Goal: Task Accomplishment & Management: Manage account settings

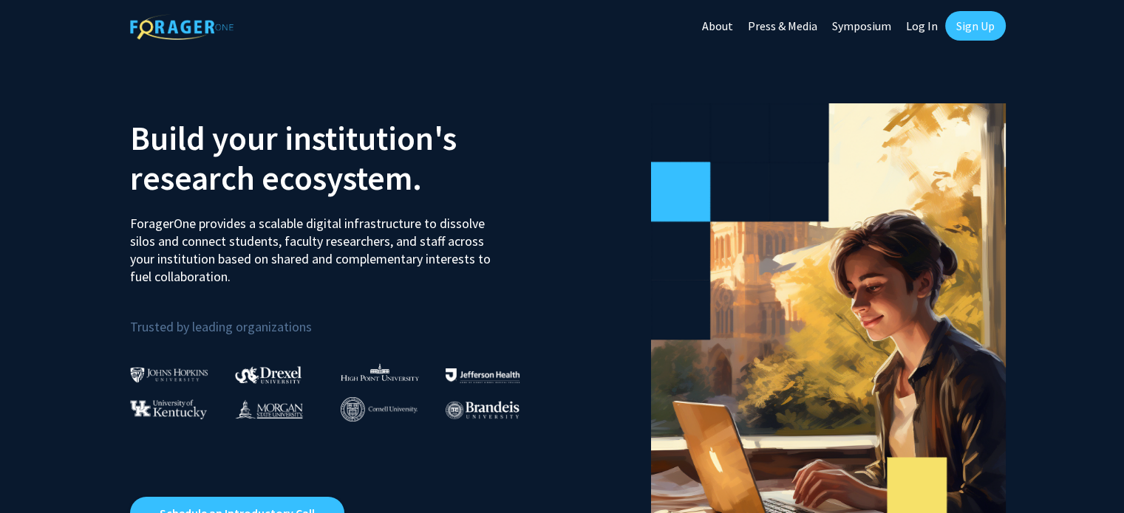
click at [919, 30] on link "Log In" at bounding box center [921, 26] width 47 height 52
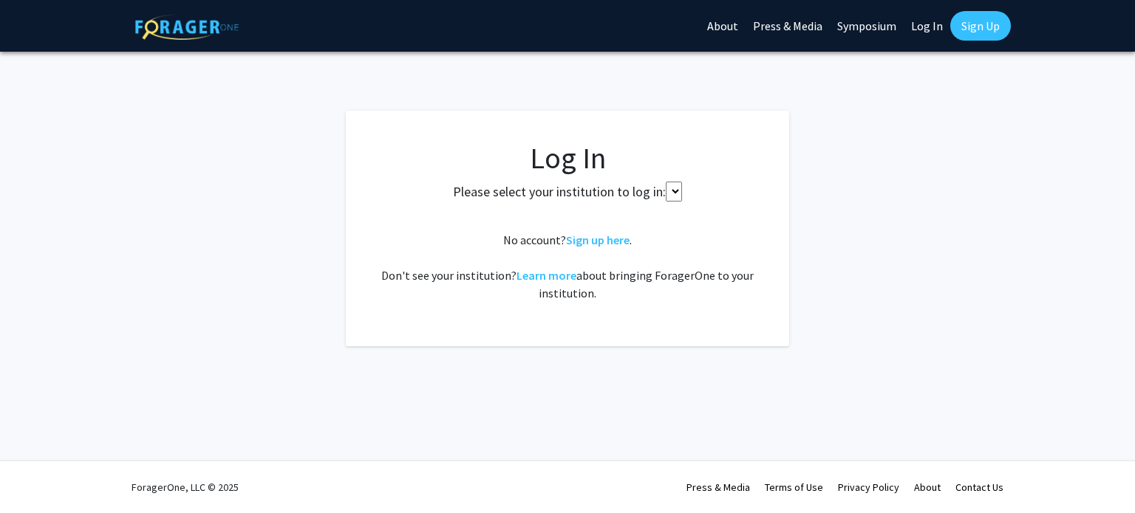
select select
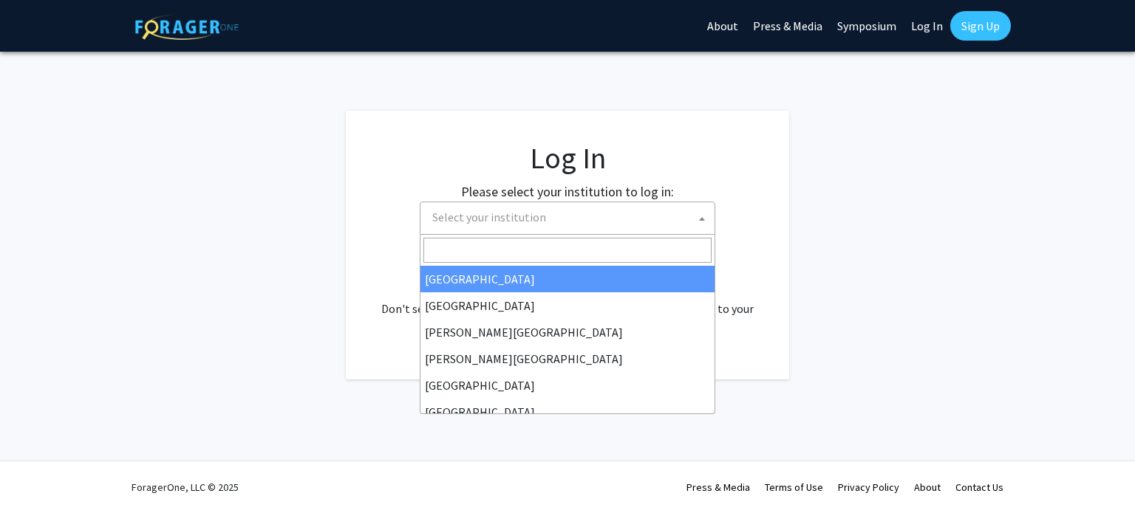
click at [597, 220] on span "Select your institution" at bounding box center [570, 217] width 288 height 30
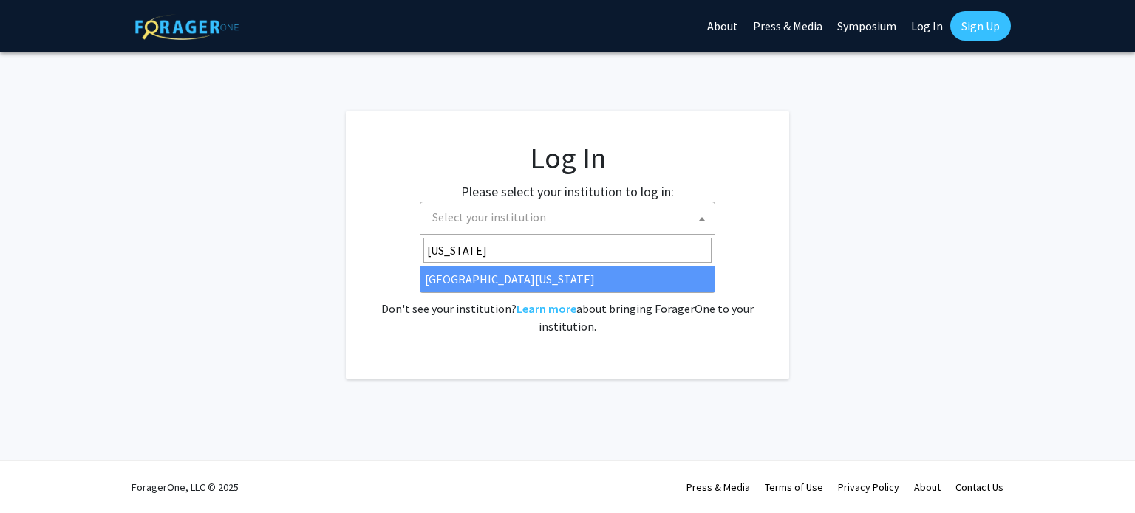
type input "missouri"
select select "33"
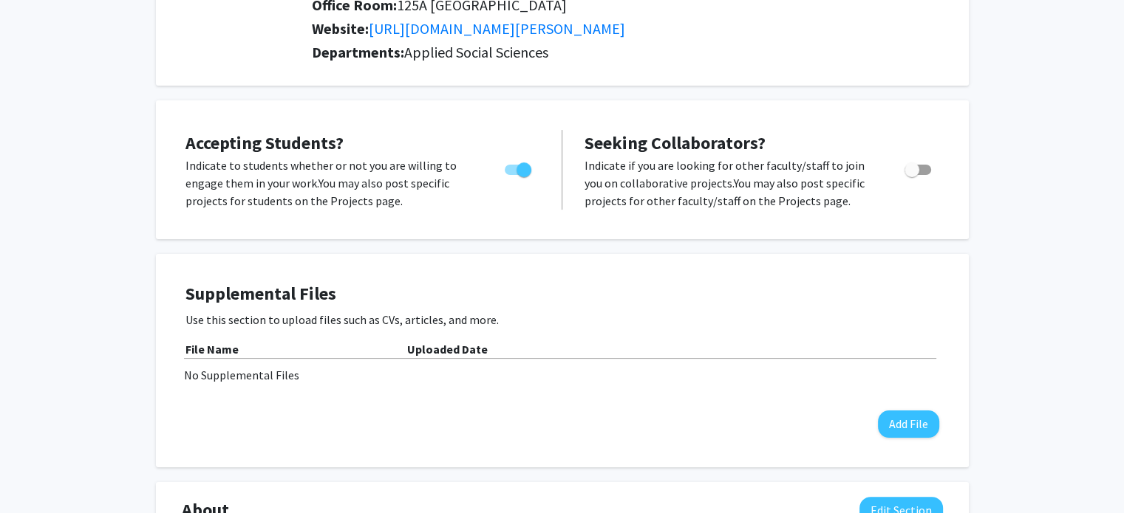
scroll to position [222, 0]
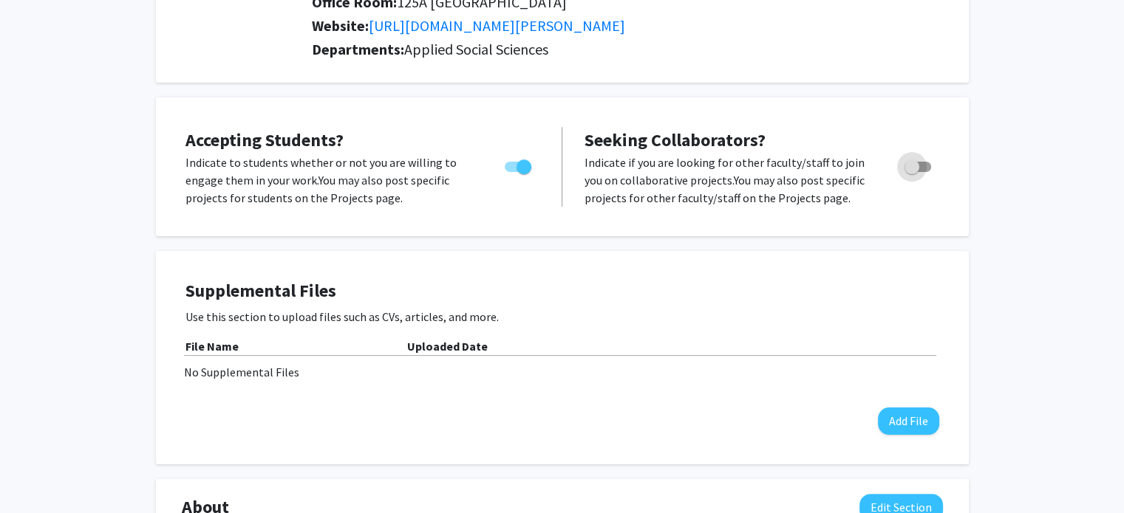
click at [920, 167] on span "Toggle" at bounding box center [917, 167] width 27 height 10
click at [912, 172] on input "Toggle" at bounding box center [911, 172] width 1 height 1
checkbox input "true"
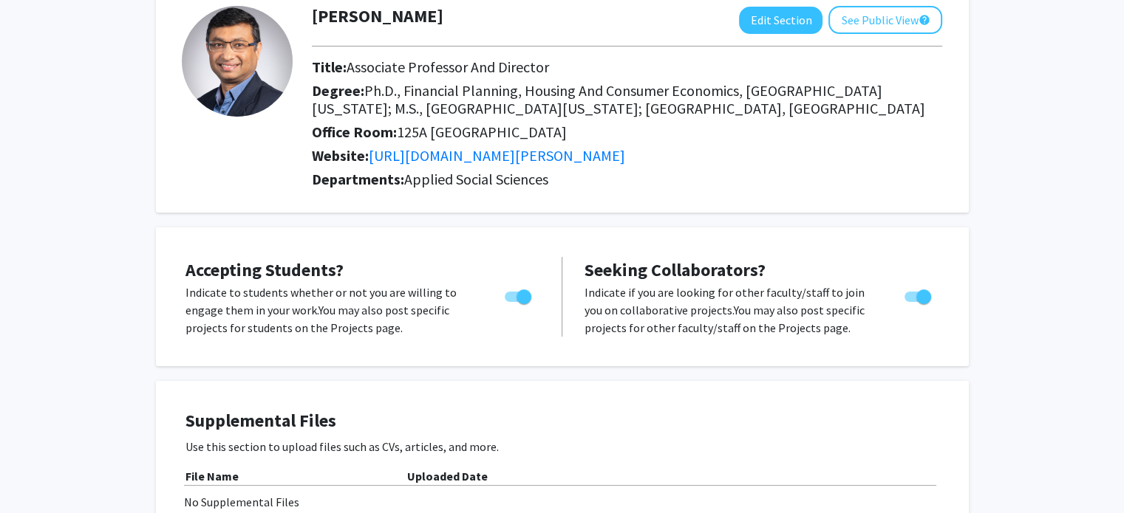
scroll to position [0, 0]
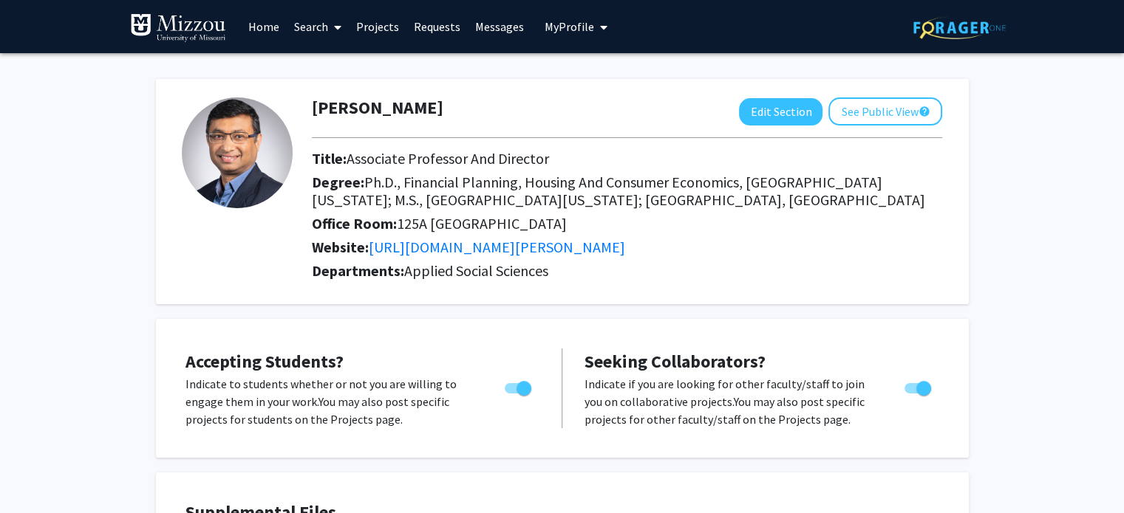
click at [263, 32] on link "Home" at bounding box center [264, 27] width 46 height 52
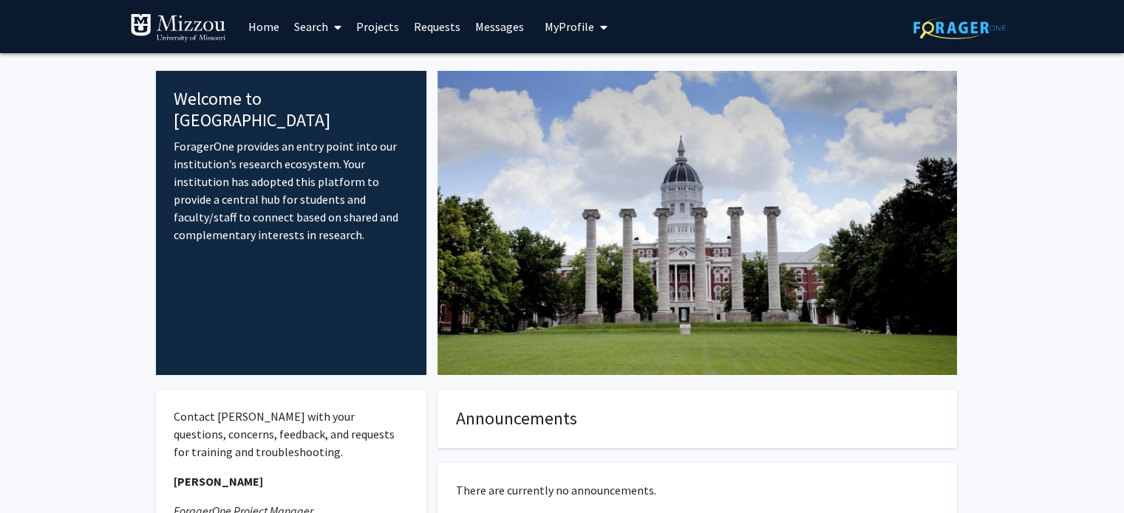
click at [301, 25] on link "Search" at bounding box center [318, 27] width 62 height 52
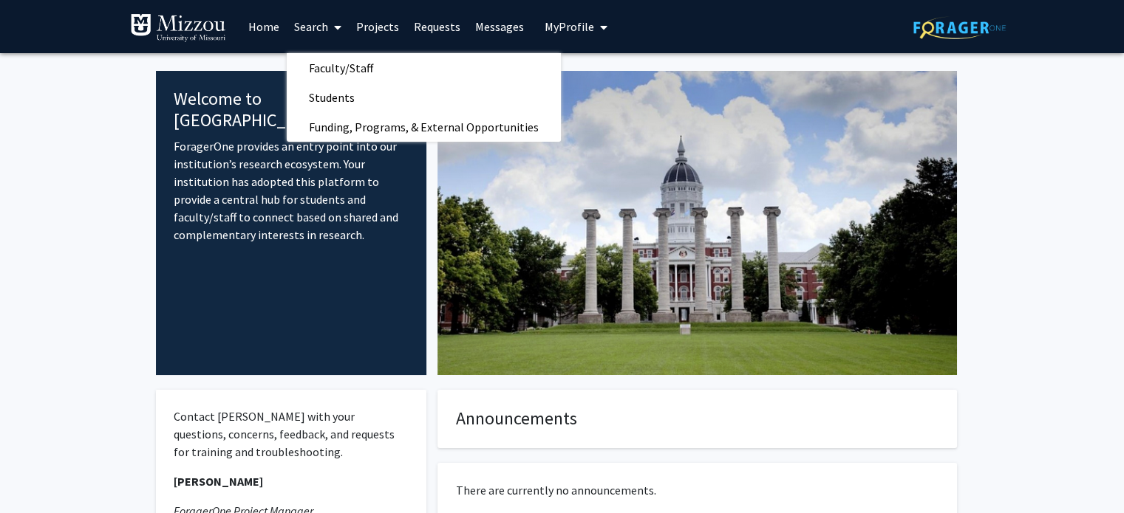
click at [369, 20] on link "Projects" at bounding box center [378, 27] width 58 height 52
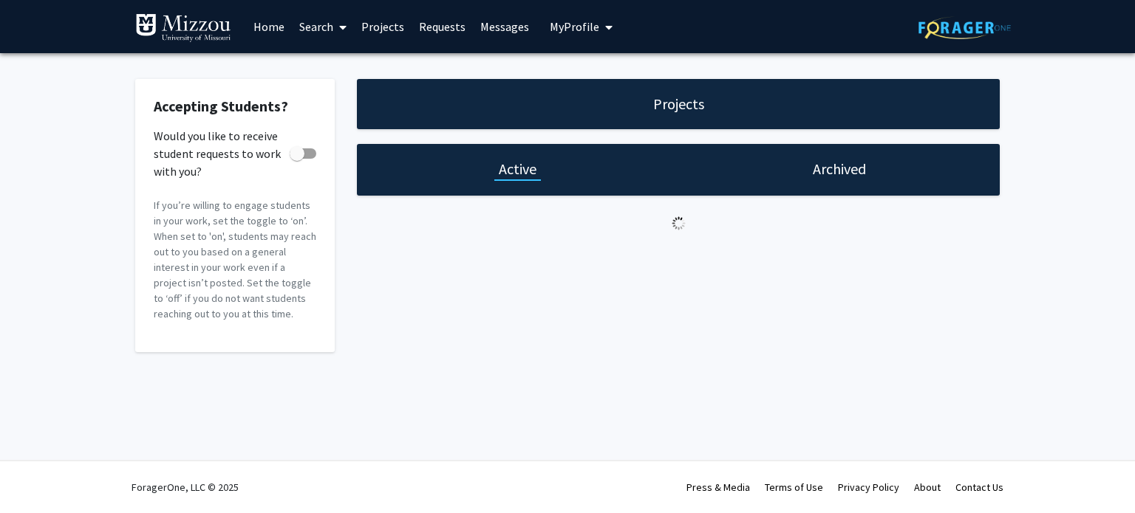
checkbox input "true"
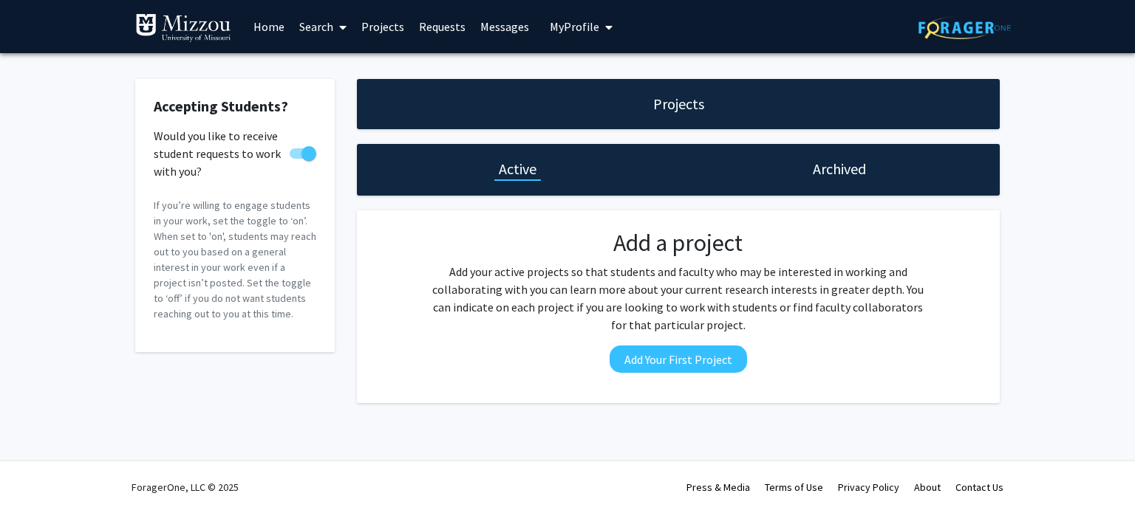
click at [440, 26] on link "Requests" at bounding box center [441, 27] width 61 height 52
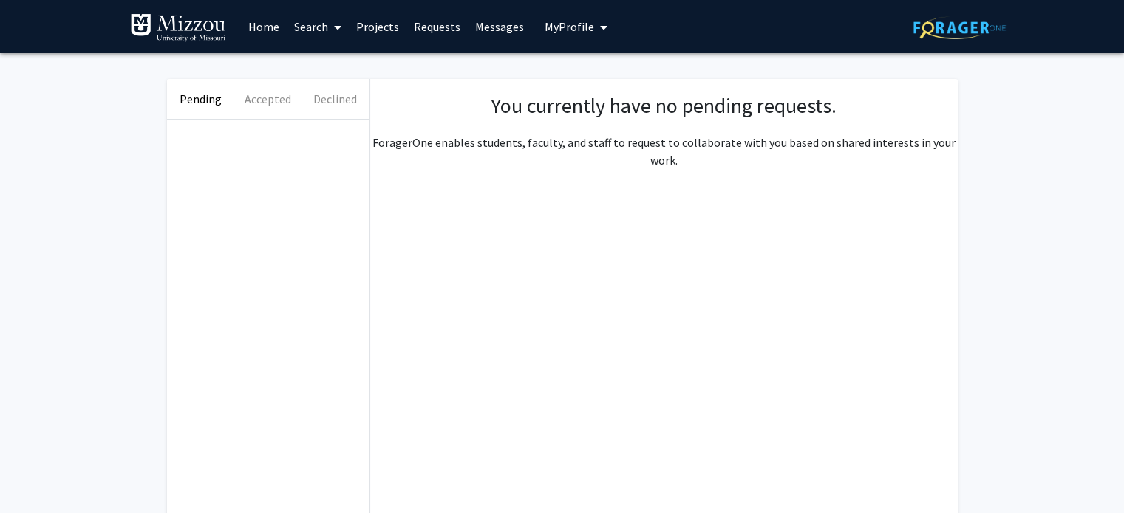
click at [490, 30] on link "Messages" at bounding box center [500, 27] width 64 height 52
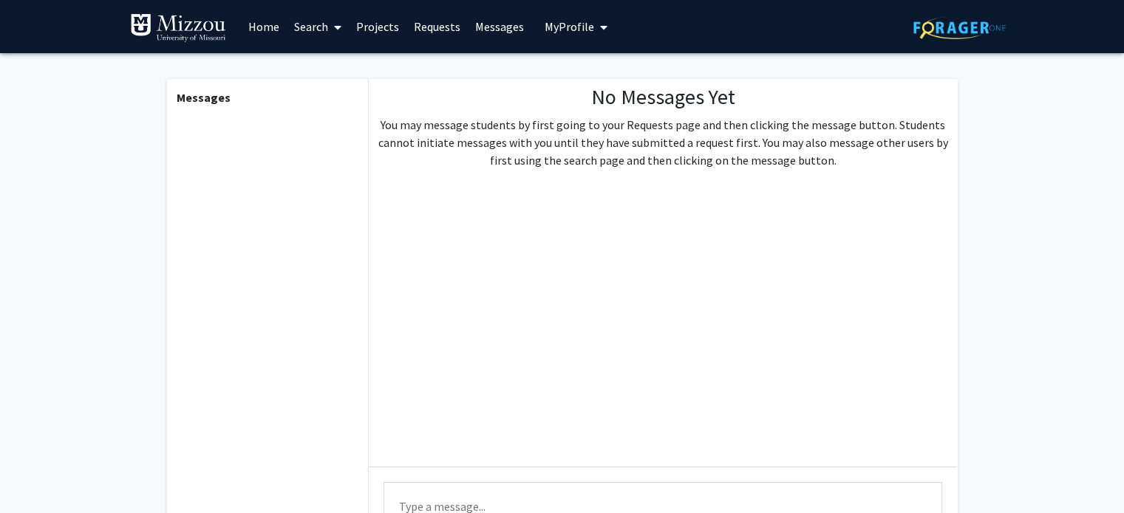
click at [567, 29] on span "My Profile" at bounding box center [568, 26] width 49 height 15
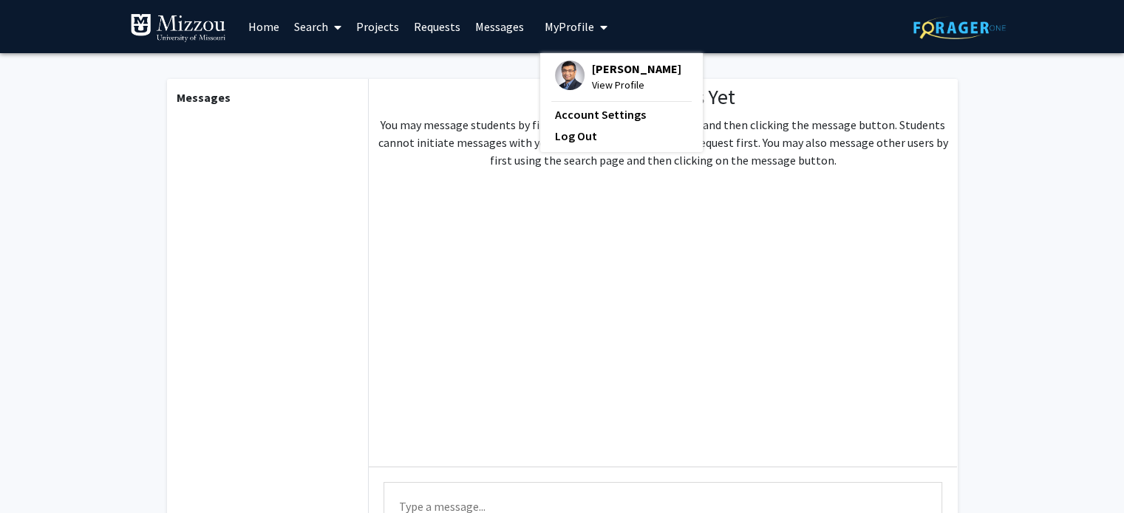
click at [597, 73] on span "[PERSON_NAME]" at bounding box center [636, 69] width 89 height 16
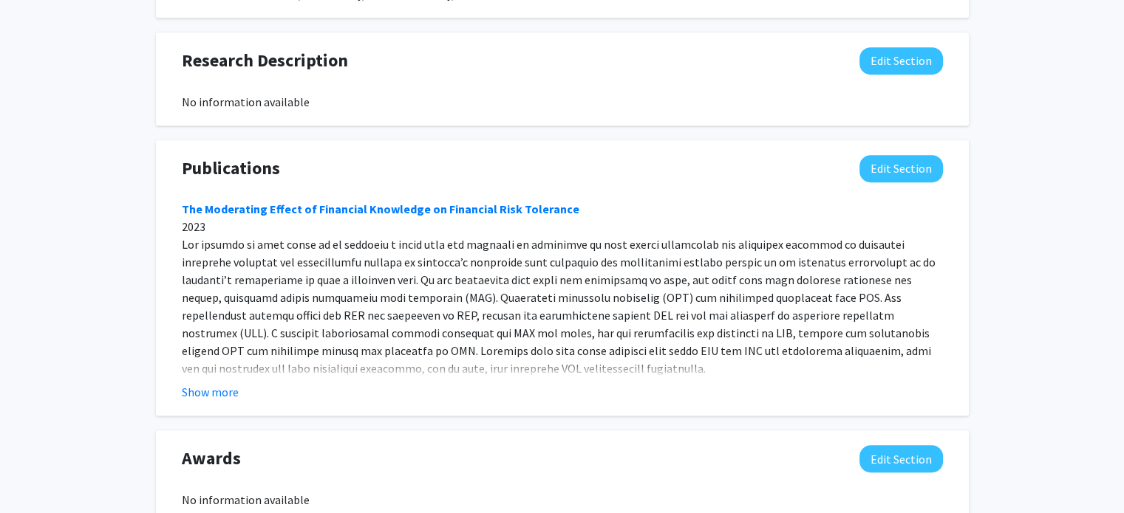
scroll to position [1034, 0]
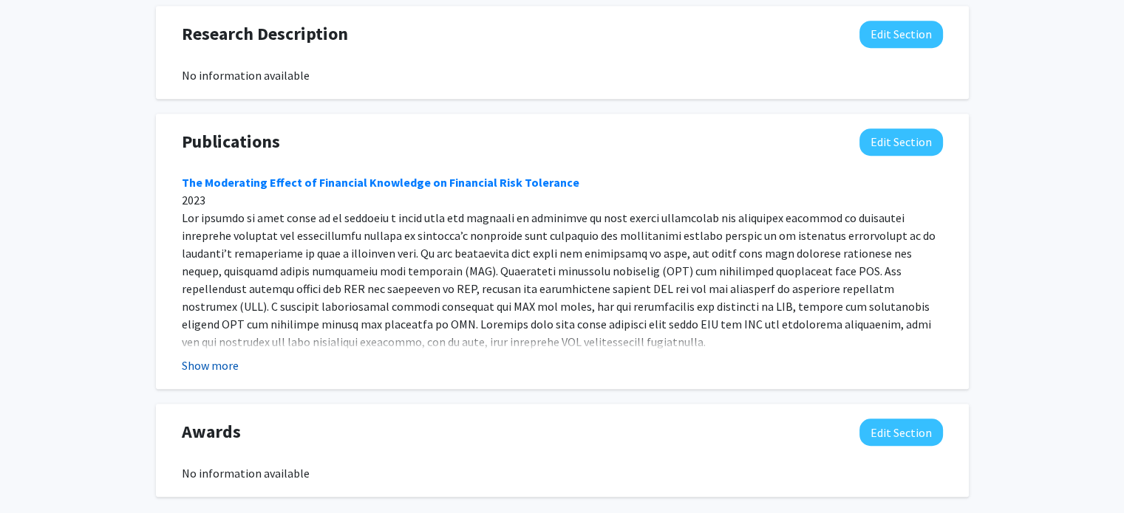
click at [211, 357] on button "Show more" at bounding box center [210, 366] width 57 height 18
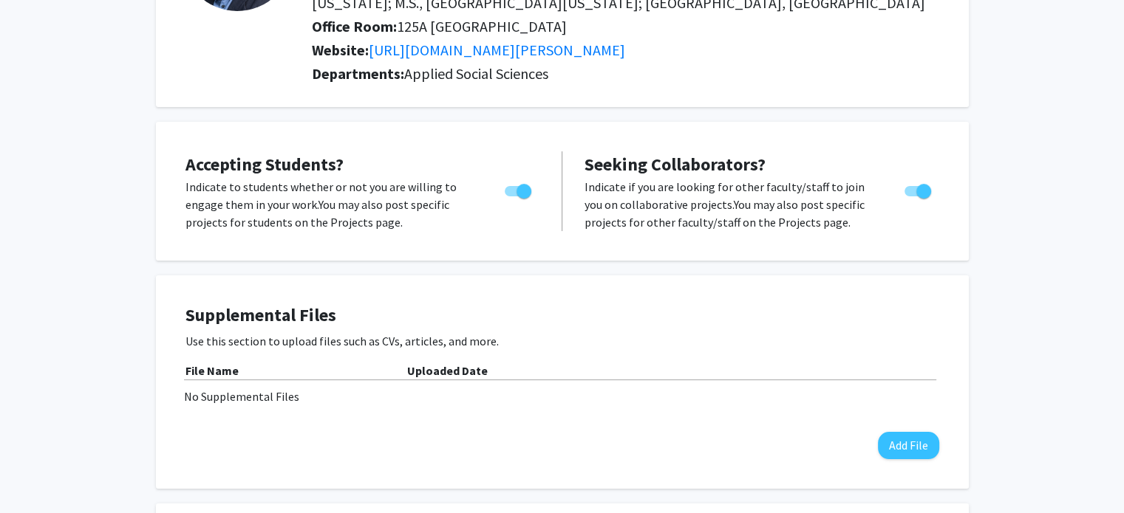
scroll to position [0, 0]
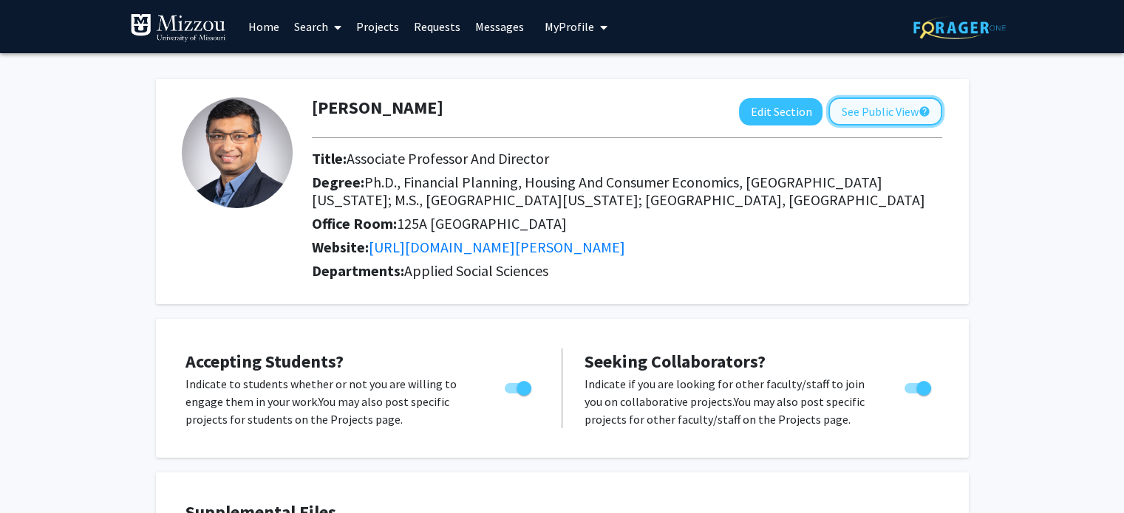
click at [904, 112] on button "See Public View help" at bounding box center [885, 112] width 114 height 28
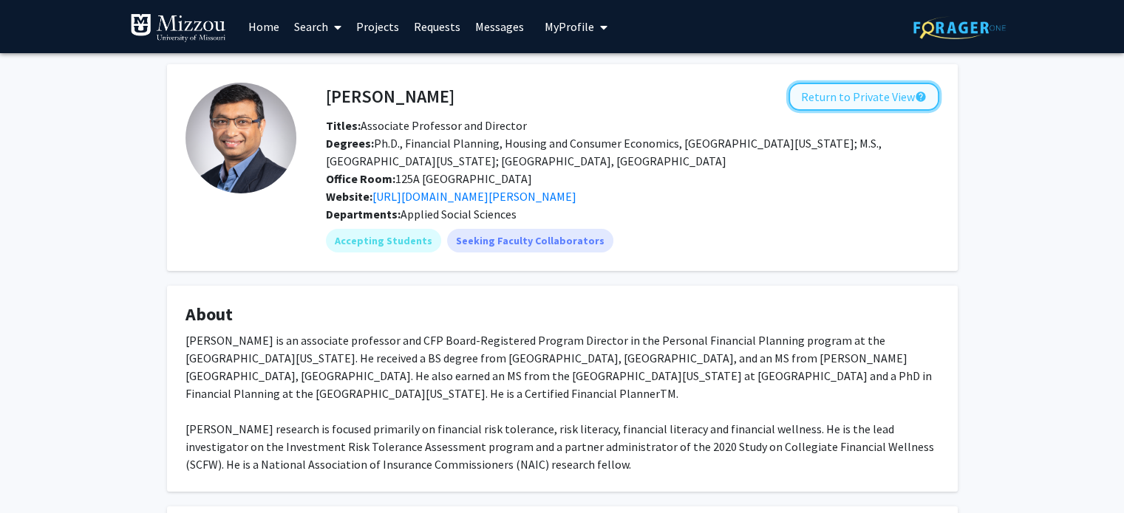
click at [848, 98] on button "Return to Private View help" at bounding box center [863, 97] width 151 height 28
